Goal: Task Accomplishment & Management: Manage account settings

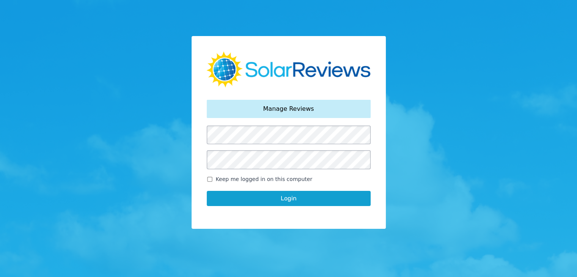
click at [210, 180] on input "Keep me logged in on this computer" at bounding box center [210, 179] width 6 height 5
checkbox input "true"
click at [241, 193] on button "Login" at bounding box center [289, 198] width 164 height 15
click at [263, 196] on button "Login" at bounding box center [289, 198] width 164 height 15
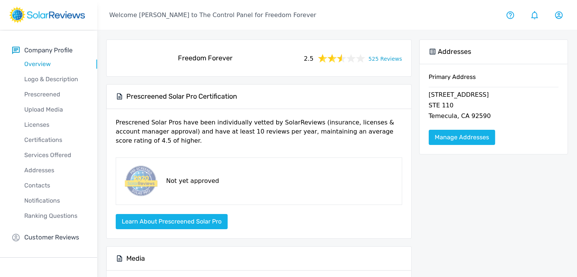
click at [394, 61] on link "525 Reviews" at bounding box center [384, 57] width 33 height 9
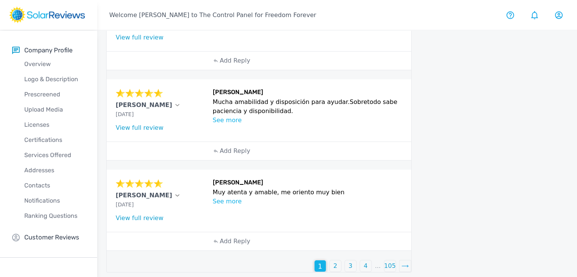
scroll to position [309, 0]
click at [337, 264] on p "2" at bounding box center [335, 265] width 4 height 9
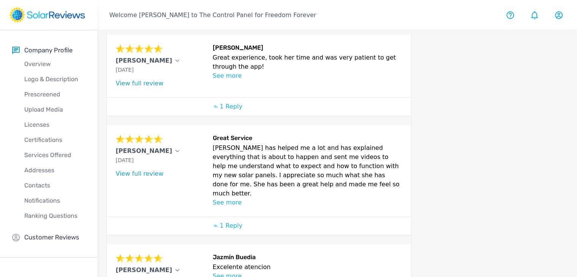
scroll to position [331, 0]
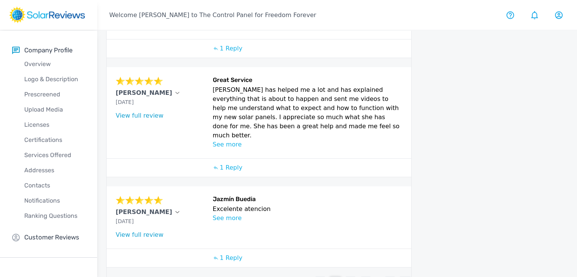
click at [323, 276] on div "1" at bounding box center [319, 282] width 11 height 11
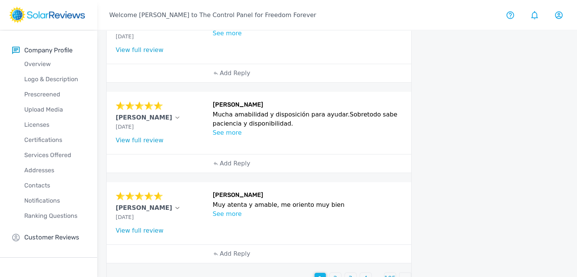
scroll to position [309, 0]
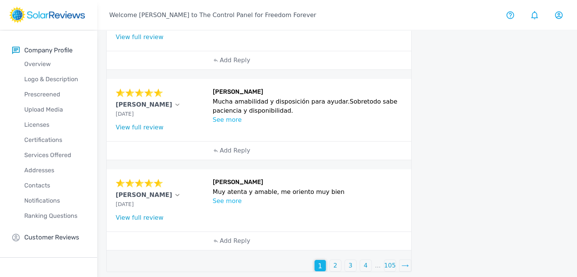
click at [333, 260] on div "2" at bounding box center [334, 265] width 11 height 11
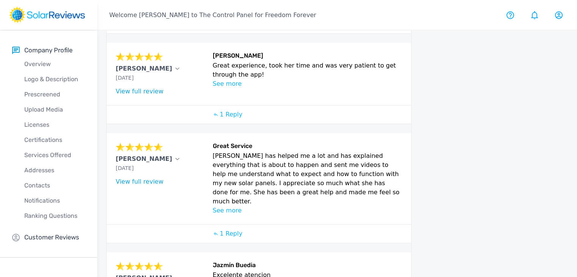
scroll to position [331, 0]
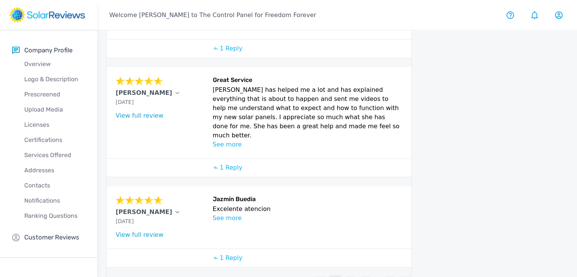
click at [320, 276] on p "1" at bounding box center [320, 282] width 4 height 9
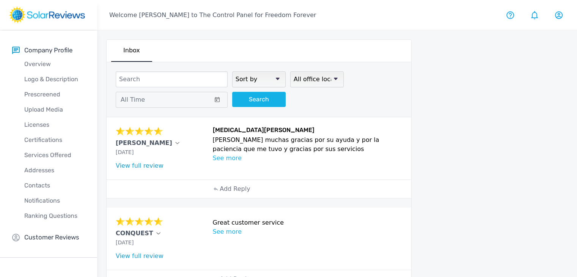
scroll to position [0, 0]
click at [178, 145] on div "[PERSON_NAME]" at bounding box center [162, 142] width 93 height 9
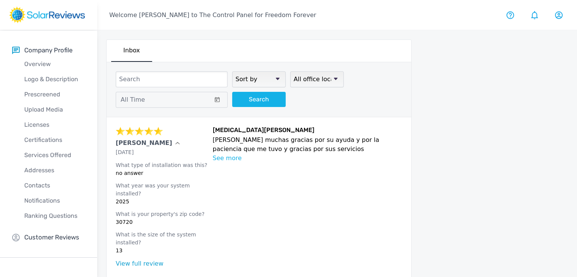
click at [163, 140] on div "[PERSON_NAME]" at bounding box center [162, 142] width 93 height 9
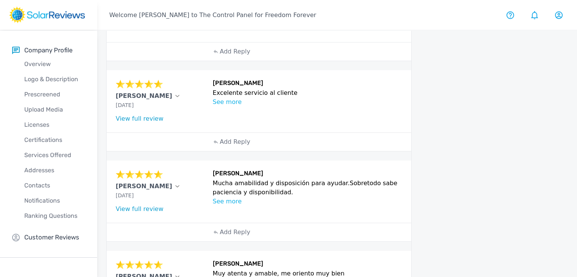
scroll to position [309, 0]
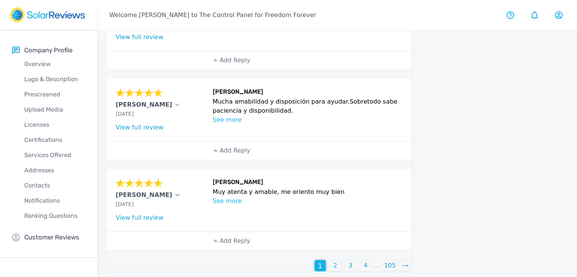
drag, startPoint x: 220, startPoint y: 37, endPoint x: 225, endPoint y: 30, distance: 8.4
click at [220, 37] on div "[PERSON_NAME] Excelente servicio al cliente See more Tell us more about your ex…" at bounding box center [307, 20] width 189 height 44
click at [332, 260] on div "2" at bounding box center [334, 265] width 11 height 11
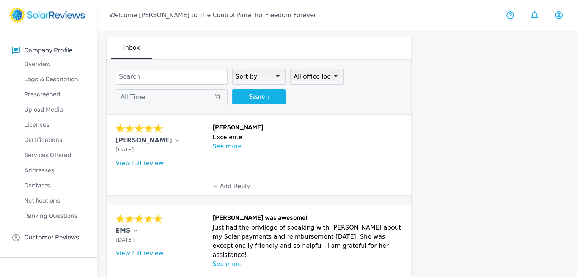
scroll to position [0, 0]
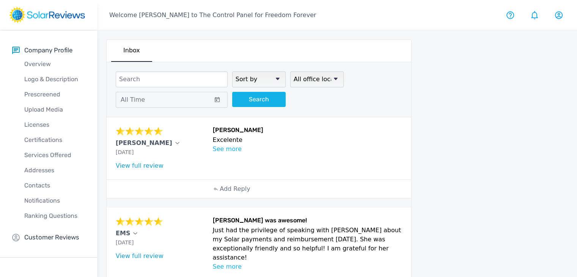
click at [147, 166] on link "View full review" at bounding box center [140, 165] width 48 height 7
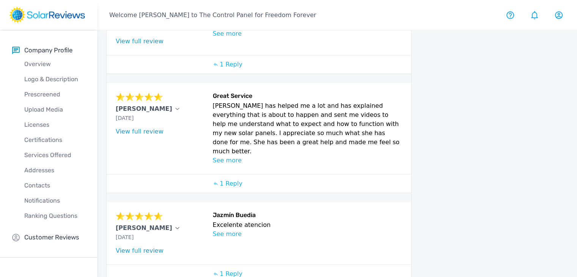
scroll to position [331, 0]
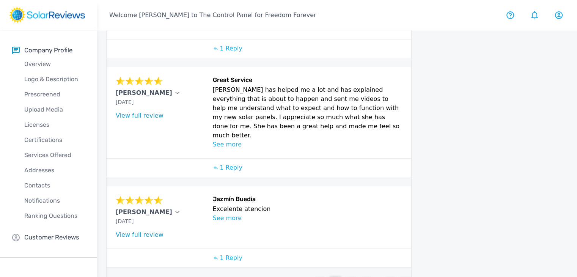
click at [321, 276] on p "1" at bounding box center [320, 282] width 4 height 9
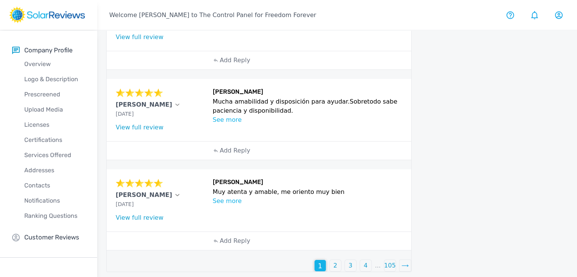
click at [141, 214] on link "View full review" at bounding box center [140, 217] width 48 height 7
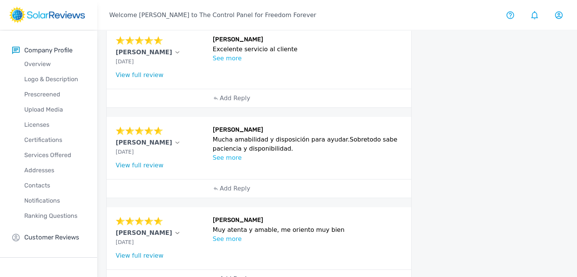
click at [144, 162] on link "View full review" at bounding box center [140, 165] width 48 height 7
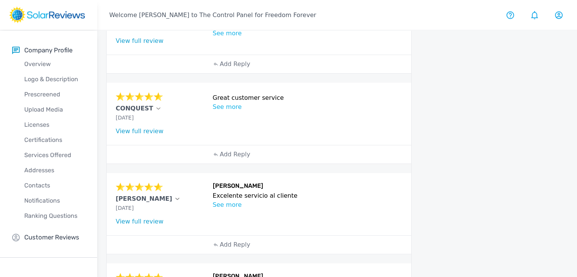
scroll to position [157, 0]
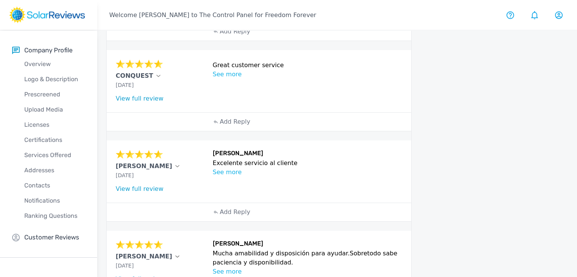
click at [140, 185] on link "View full review" at bounding box center [140, 188] width 48 height 7
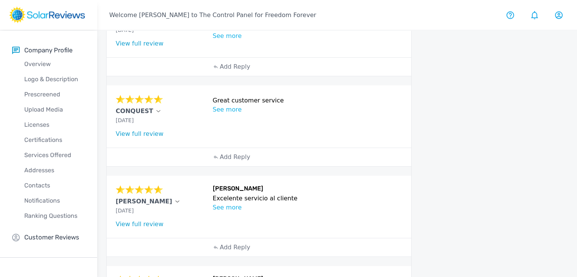
scroll to position [82, 0]
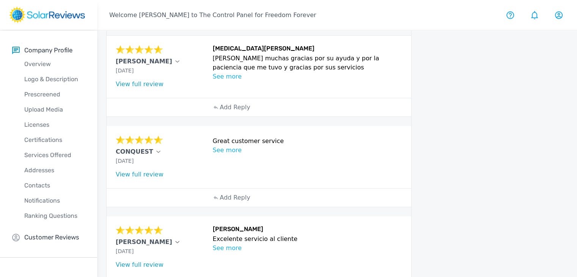
click at [125, 172] on link "View full review" at bounding box center [140, 174] width 48 height 7
drag, startPoint x: 112, startPoint y: 149, endPoint x: 149, endPoint y: 150, distance: 36.8
click at [149, 150] on div "CONQUEST [DATE] What type of installation was this? no answer What year was you…" at bounding box center [259, 157] width 304 height 62
copy div "CONQUEST"
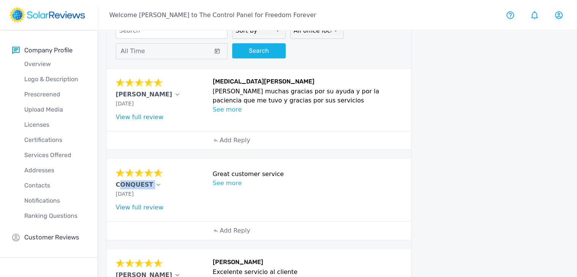
scroll to position [0, 0]
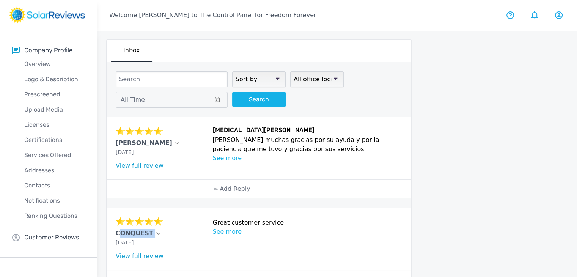
click at [132, 163] on link "View full review" at bounding box center [140, 165] width 48 height 7
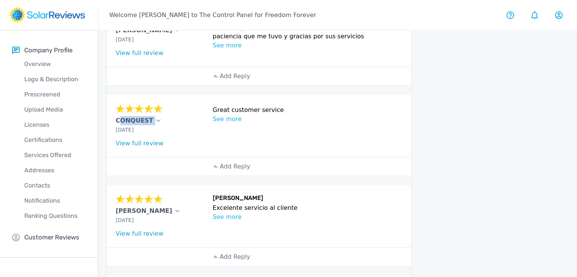
scroll to position [114, 0]
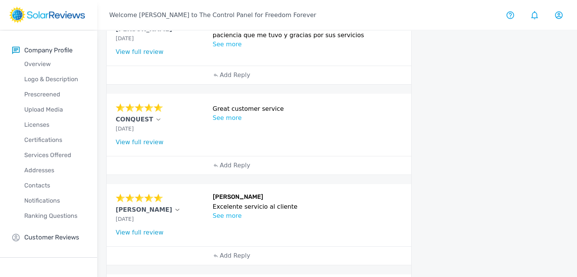
click at [158, 146] on div "CONQUEST [DATE] What type of installation was this? no answer What year was you…" at bounding box center [259, 125] width 304 height 62
click at [144, 140] on link "View full review" at bounding box center [140, 141] width 48 height 7
click at [225, 117] on p "See more" at bounding box center [307, 117] width 189 height 9
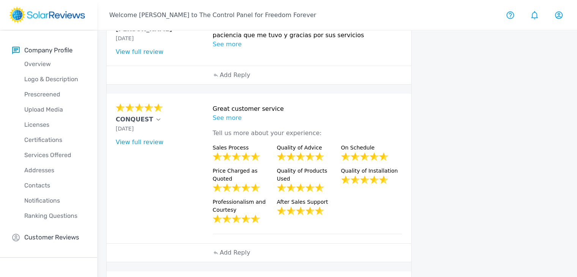
drag, startPoint x: 447, startPoint y: 97, endPoint x: 450, endPoint y: 124, distance: 27.9
click at [447, 97] on div at bounding box center [493, 240] width 149 height 629
click at [169, 131] on div "CONQUEST [DATE] What type of installation was this? no answer What year was you…" at bounding box center [162, 168] width 93 height 131
